Goal: Task Accomplishment & Management: Manage account settings

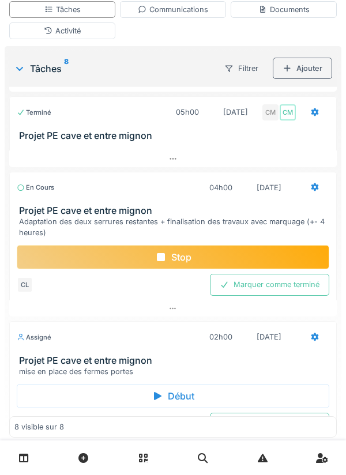
scroll to position [203, 0]
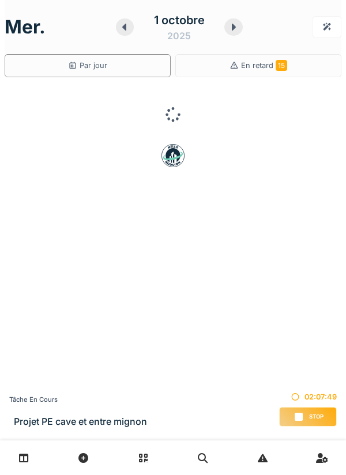
click at [307, 411] on div "Stop" at bounding box center [308, 417] width 58 height 20
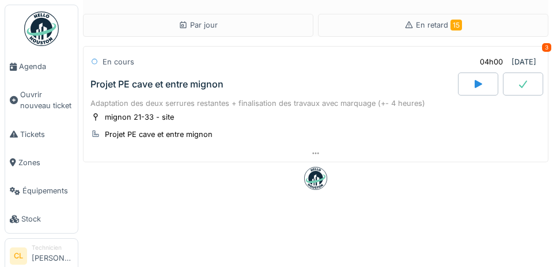
click at [35, 67] on span "Agenda" at bounding box center [46, 66] width 54 height 11
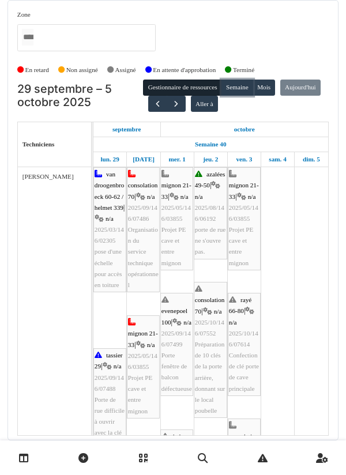
click at [240, 90] on button "Semaine" at bounding box center [237, 88] width 32 height 16
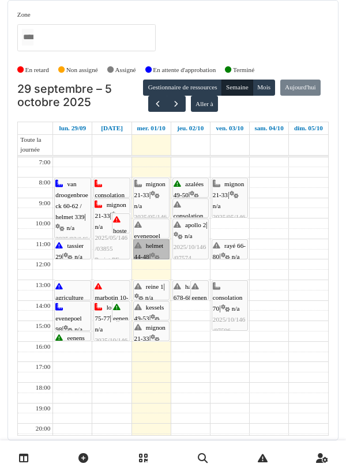
click at [155, 248] on link "helmet 44-48 | n/a 2025/10/146/07550 Vérification des volets de 2 bureaux" at bounding box center [151, 249] width 36 height 20
click at [157, 226] on link "evenepoel 100 | n/a 2025/09/146/07499 Porte fenêtre de balcon défectueuse" at bounding box center [151, 228] width 36 height 20
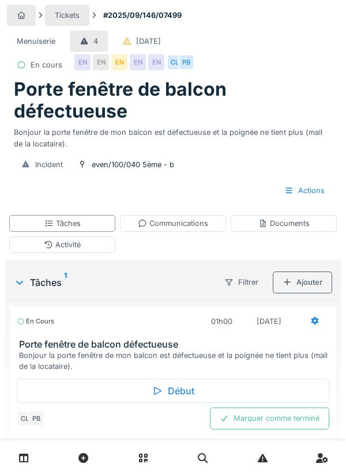
scroll to position [4, 0]
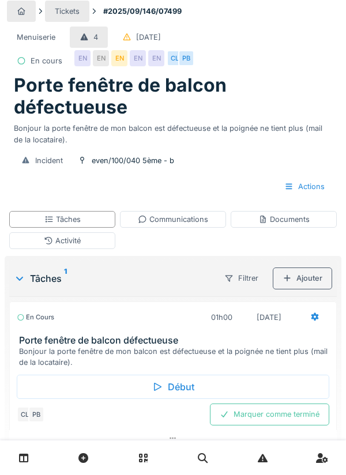
click at [175, 394] on div "Début" at bounding box center [173, 387] width 312 height 24
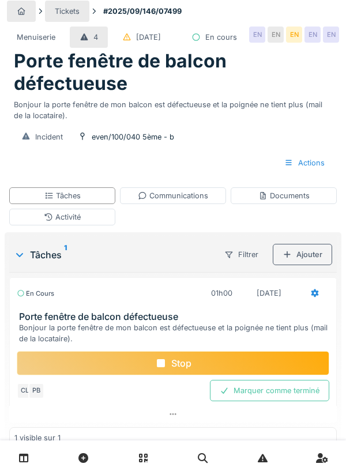
scroll to position [13, 0]
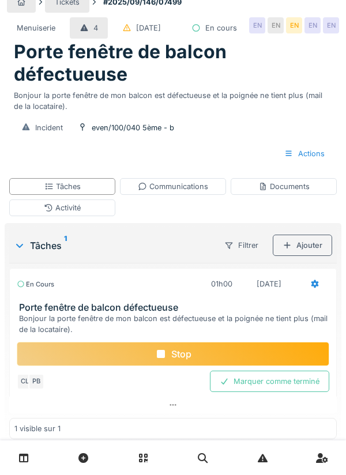
click at [165, 359] on icon at bounding box center [161, 353] width 12 height 9
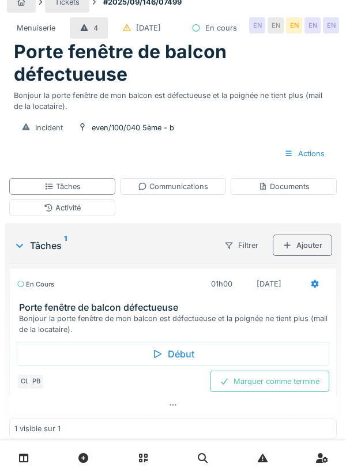
scroll to position [4, 0]
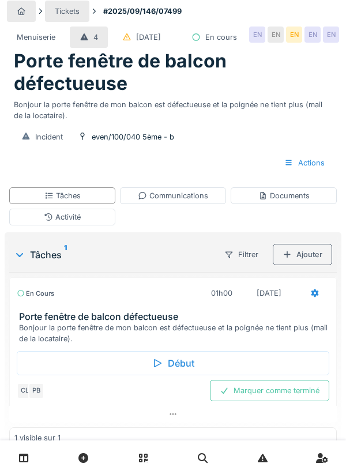
click at [78, 222] on div "Activité" at bounding box center [62, 217] width 37 height 11
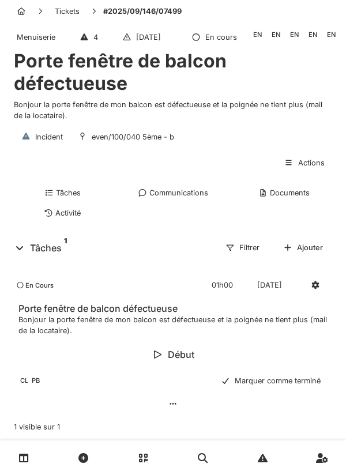
scroll to position [0, 0]
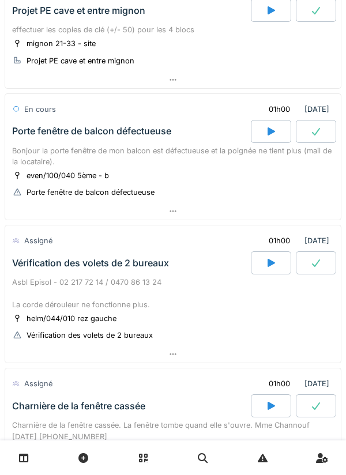
scroll to position [115, 0]
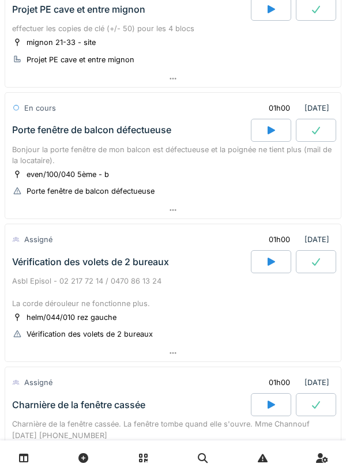
click at [167, 211] on div at bounding box center [172, 210] width 335 height 17
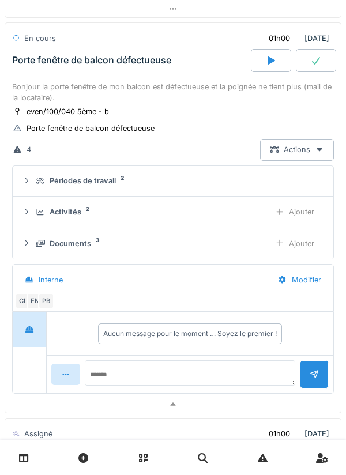
scroll to position [186, 0]
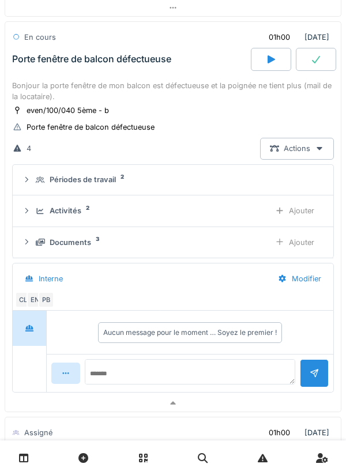
click at [298, 154] on div "Actions" at bounding box center [297, 148] width 74 height 21
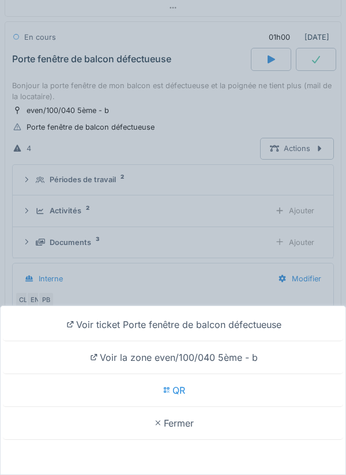
click at [185, 188] on div "Voir ticket Porte fenêtre de balcon défectueuse Voir la zone even/100/040 5ème …" at bounding box center [173, 237] width 346 height 475
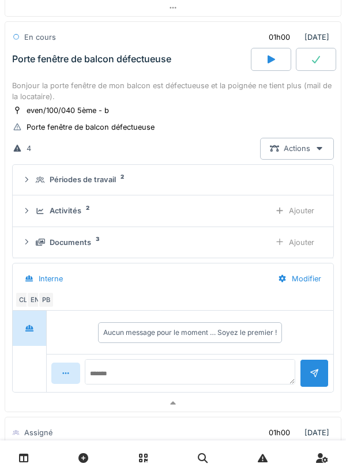
click at [103, 180] on div "Périodes de travail" at bounding box center [83, 179] width 66 height 11
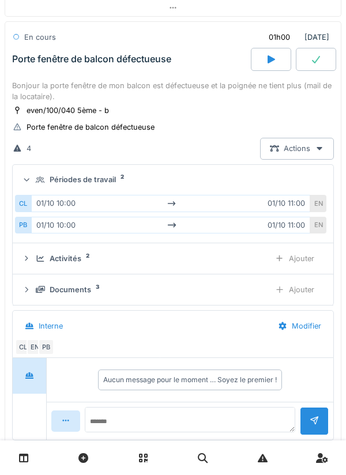
click at [70, 258] on div "Activités" at bounding box center [66, 258] width 32 height 11
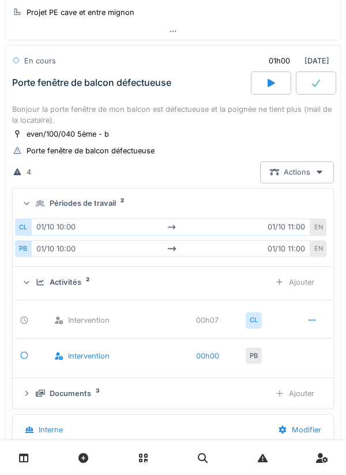
scroll to position [164, 0]
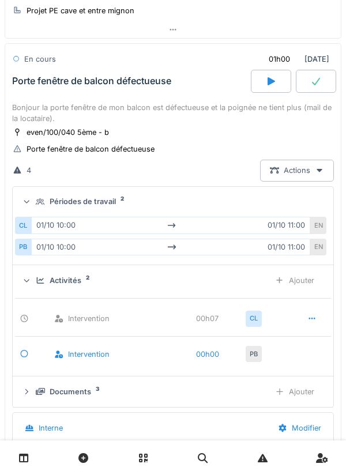
click at [299, 177] on div "Actions" at bounding box center [297, 170] width 74 height 21
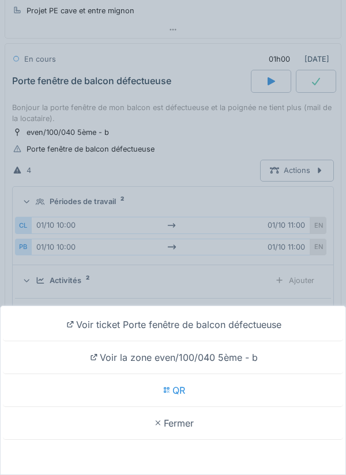
click at [229, 258] on div "Voir ticket Porte fenêtre de balcon défectueuse Voir la zone even/100/040 5ème …" at bounding box center [173, 237] width 346 height 475
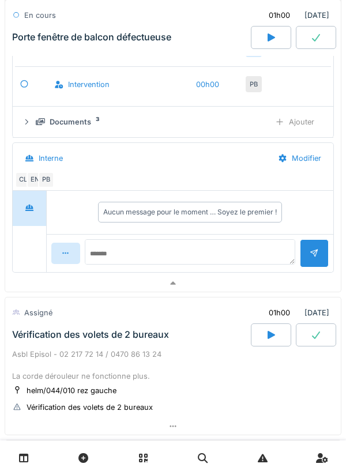
scroll to position [435, 0]
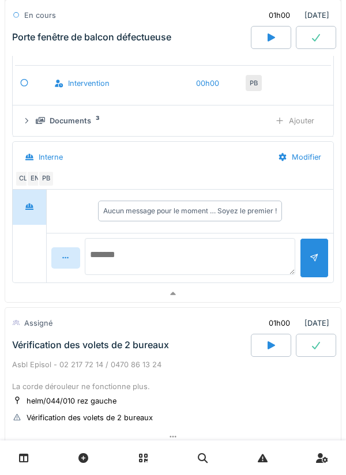
click at [127, 254] on textarea at bounding box center [190, 256] width 210 height 37
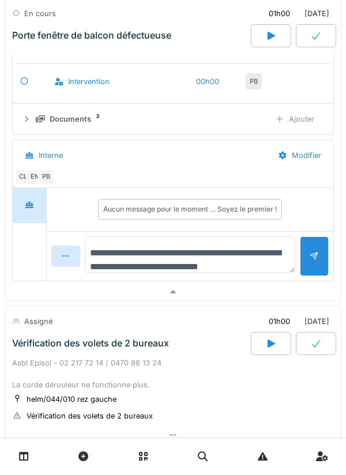
type textarea "**********"
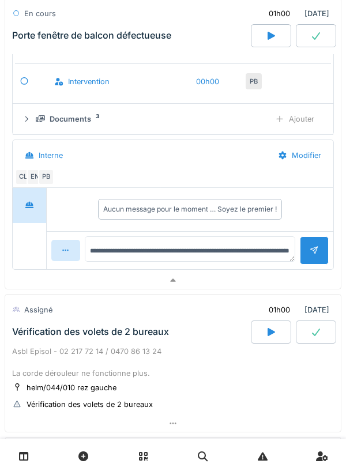
click at [310, 258] on div at bounding box center [314, 252] width 9 height 11
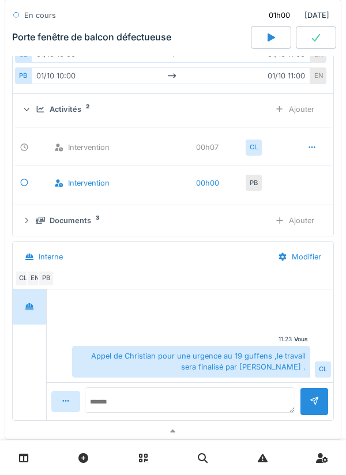
scroll to position [333, 0]
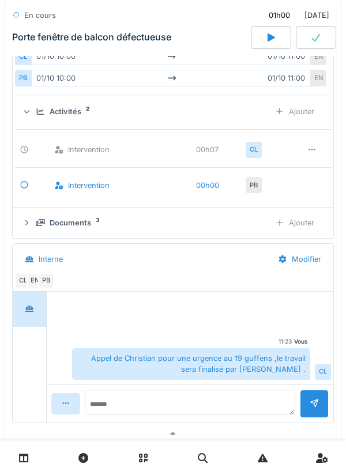
click at [303, 114] on div "Ajouter" at bounding box center [294, 111] width 59 height 21
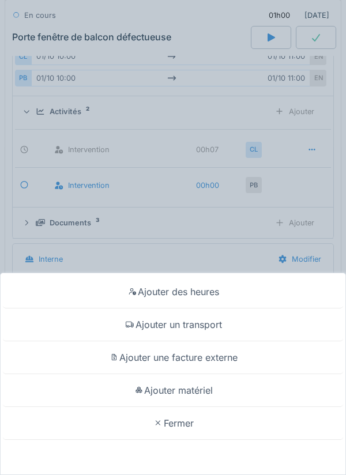
click at [210, 326] on div "Ajouter un transport" at bounding box center [173, 324] width 340 height 33
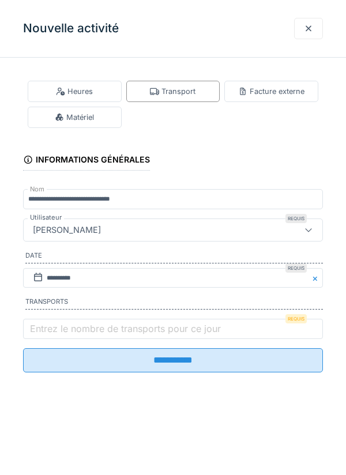
click at [55, 333] on label "Entrez le nombre de transports pour ce jour" at bounding box center [125, 329] width 195 height 14
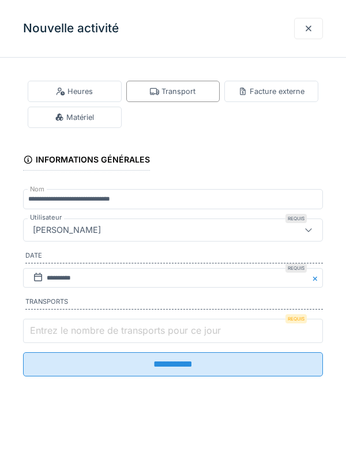
click at [55, 333] on input "Entrez le nombre de transports pour ce jour" at bounding box center [173, 331] width 300 height 24
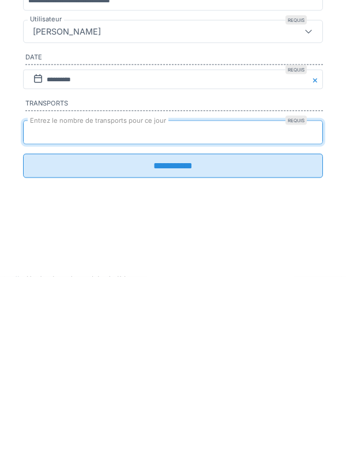
type input "*"
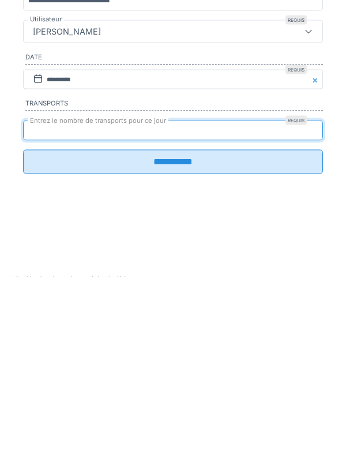
click at [165, 368] on input "**********" at bounding box center [173, 360] width 300 height 24
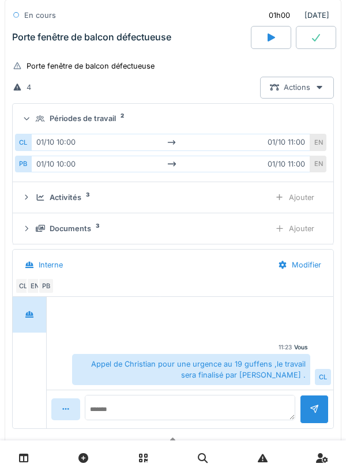
scroll to position [255, 0]
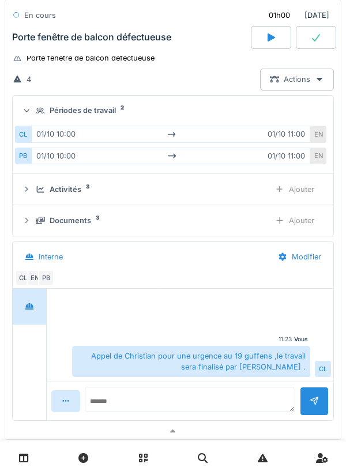
click at [292, 190] on div "Ajouter" at bounding box center [294, 189] width 59 height 21
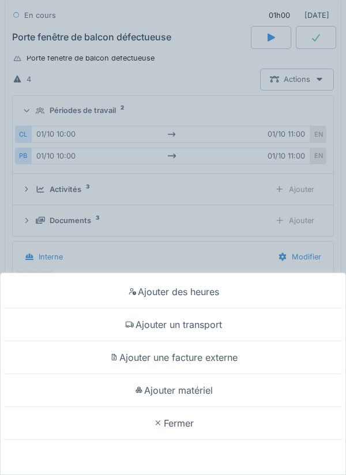
click at [211, 325] on div "Ajouter un transport" at bounding box center [173, 324] width 340 height 33
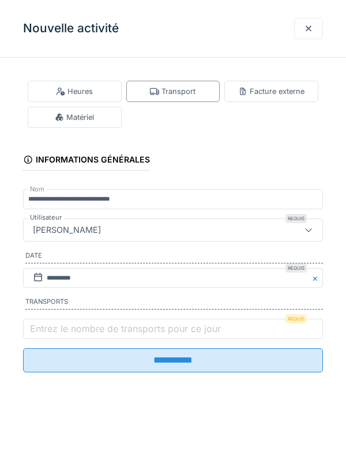
click at [306, 27] on div at bounding box center [308, 28] width 9 height 11
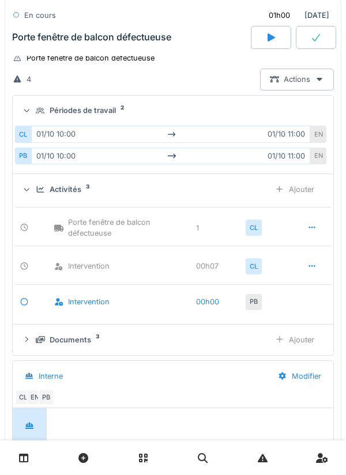
click at [315, 41] on icon at bounding box center [316, 37] width 12 height 9
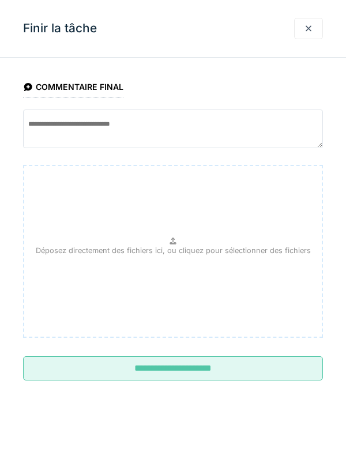
click at [169, 368] on input "**********" at bounding box center [173, 368] width 300 height 24
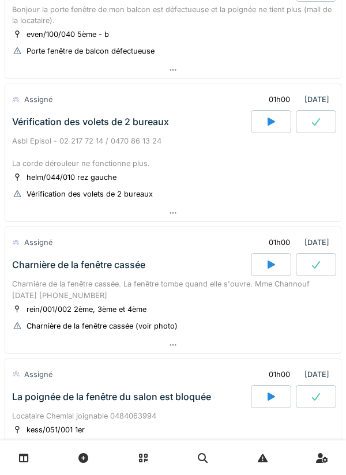
click at [264, 122] on div at bounding box center [271, 121] width 40 height 23
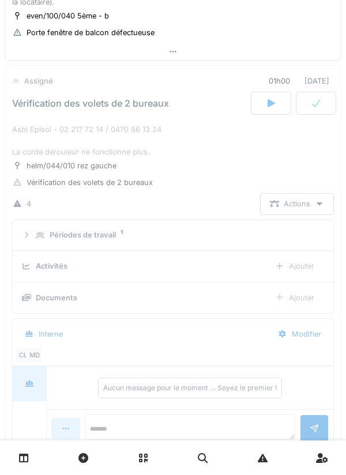
scroll to position [262, 0]
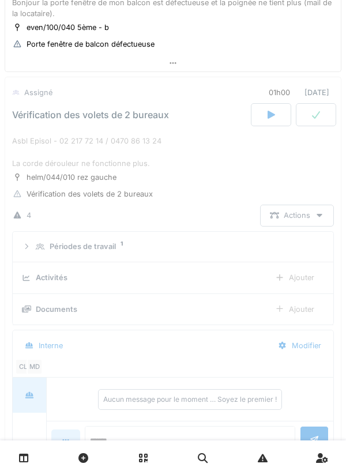
click at [265, 114] on icon at bounding box center [271, 114] width 12 height 9
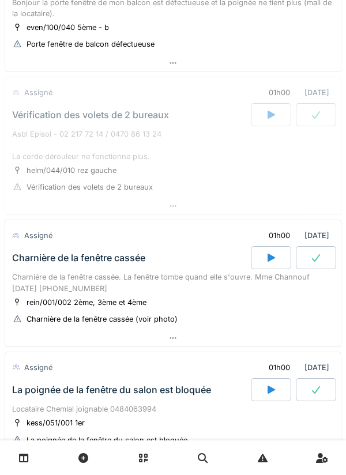
click at [265, 116] on div at bounding box center [271, 114] width 40 height 23
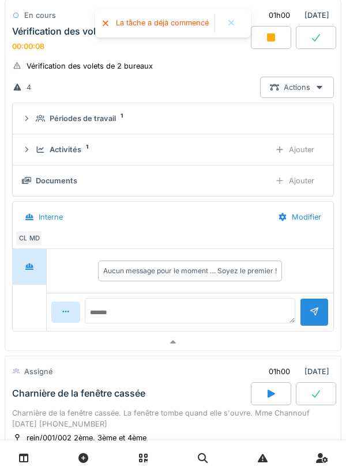
scroll to position [390, 0]
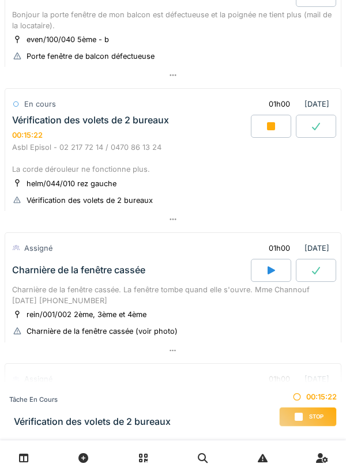
scroll to position [252, 0]
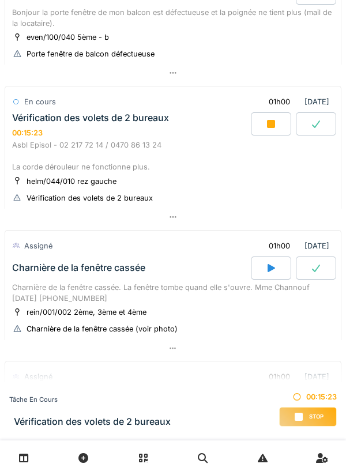
click at [170, 215] on icon at bounding box center [172, 216] width 9 height 7
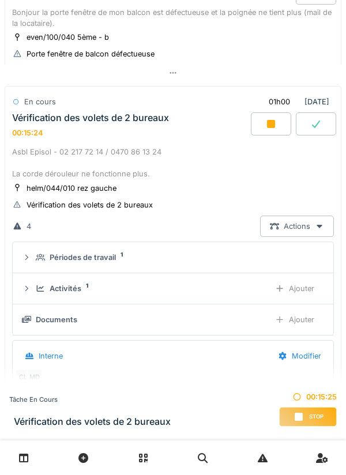
scroll to position [293, 0]
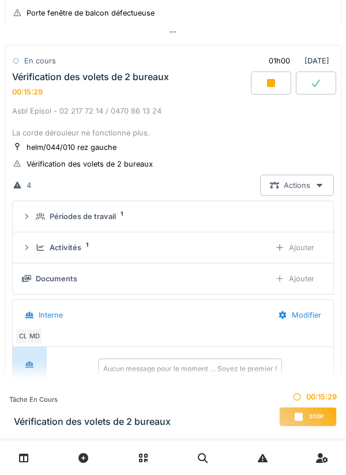
click at [304, 282] on div "Ajouter" at bounding box center [294, 278] width 59 height 21
click at [306, 280] on div "Ajouter" at bounding box center [294, 278] width 59 height 21
click at [302, 285] on div "Ajouter" at bounding box center [294, 278] width 59 height 21
click at [307, 279] on div "Ajouter" at bounding box center [294, 278] width 59 height 21
click at [304, 283] on div "Ajouter" at bounding box center [294, 278] width 59 height 21
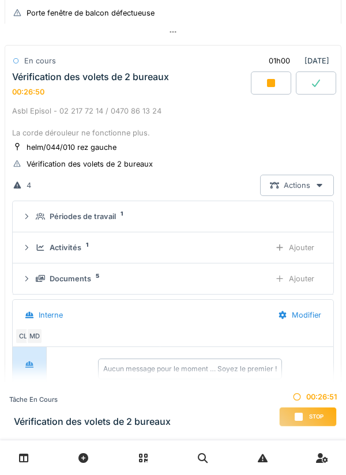
click at [292, 280] on div "Ajouter" at bounding box center [294, 278] width 59 height 21
click at [305, 284] on div "Ajouter" at bounding box center [294, 278] width 59 height 21
click at [301, 280] on div "Ajouter" at bounding box center [294, 278] width 59 height 21
click at [310, 417] on span "Stop" at bounding box center [316, 417] width 14 height 8
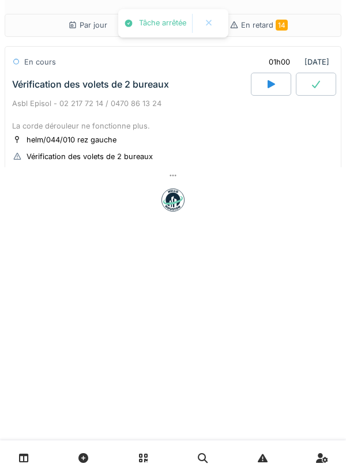
scroll to position [0, 0]
